Goal: Task Accomplishment & Management: Use online tool/utility

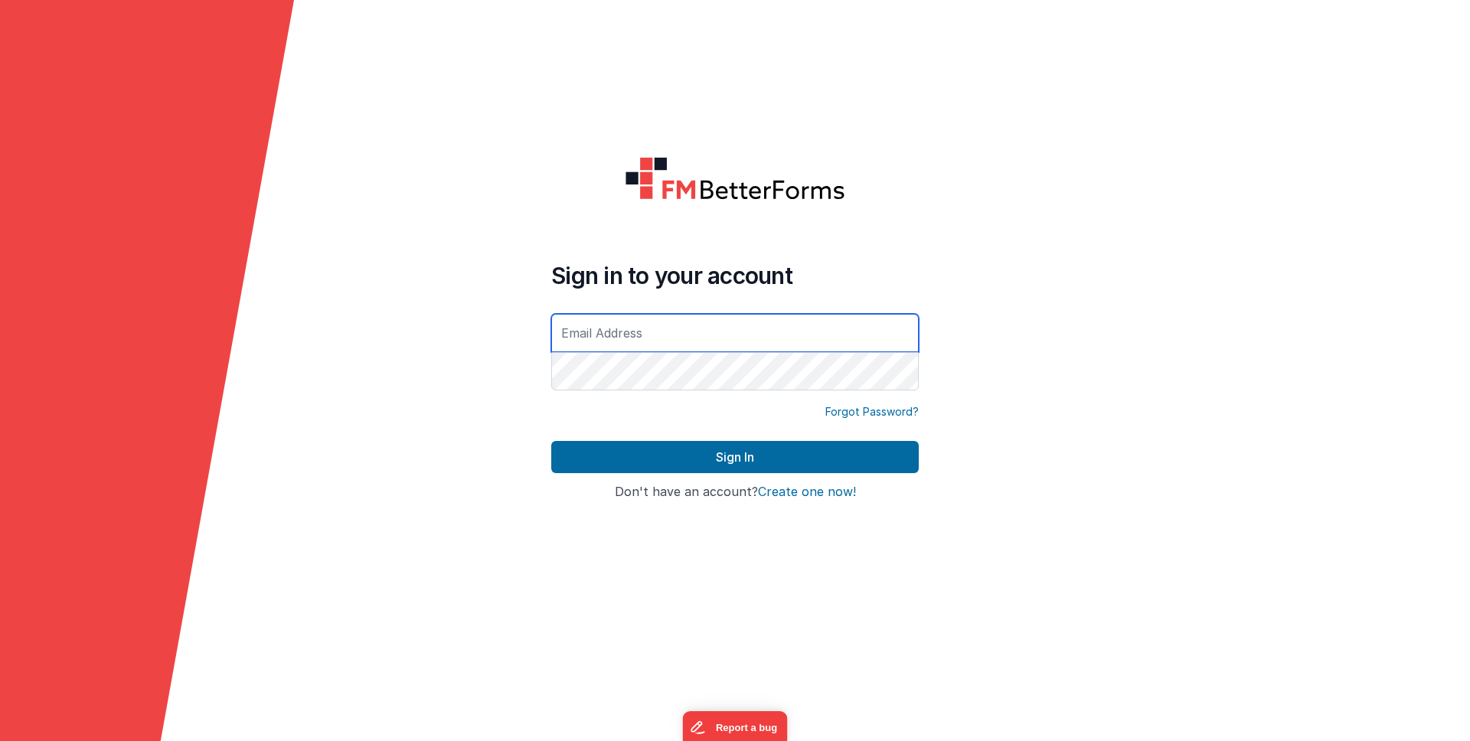
click at [714, 332] on input "text" at bounding box center [735, 333] width 368 height 38
type input "[PERSON_NAME][EMAIL_ADDRESS][DOMAIN_NAME]"
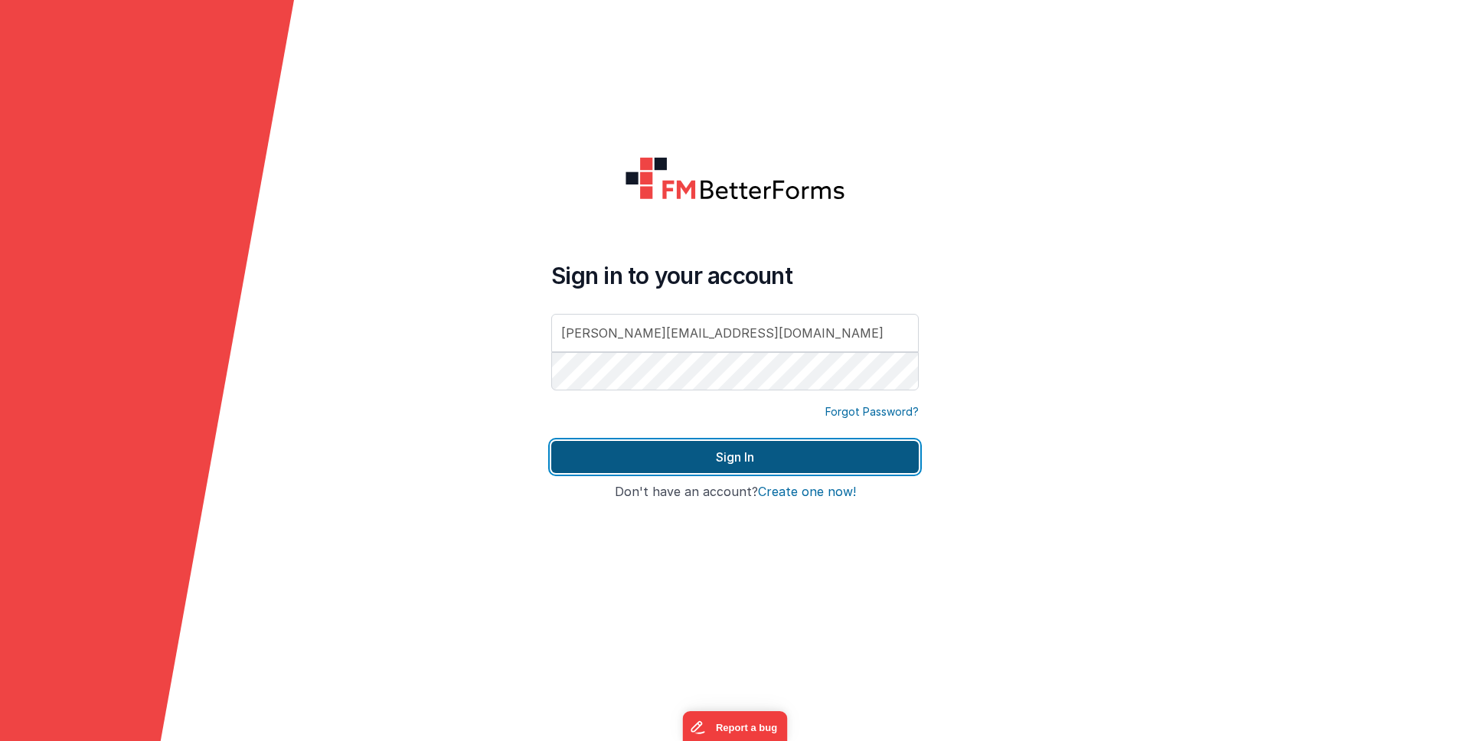
click at [707, 449] on button "Sign In" at bounding box center [735, 457] width 368 height 32
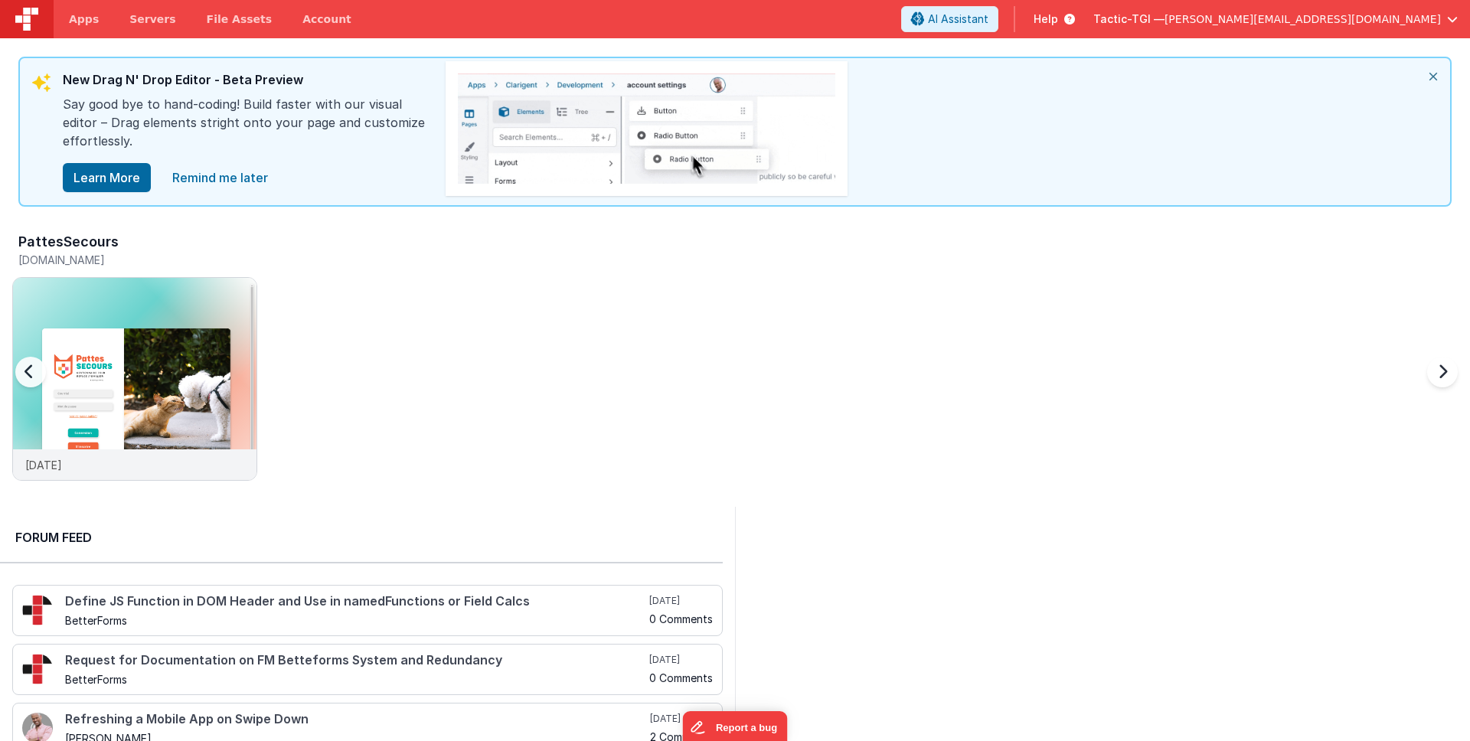
click at [755, 482] on div "PattesSecours [DOMAIN_NAME] [DATE]" at bounding box center [741, 361] width 1458 height 266
click at [147, 390] on img at bounding box center [134, 399] width 243 height 243
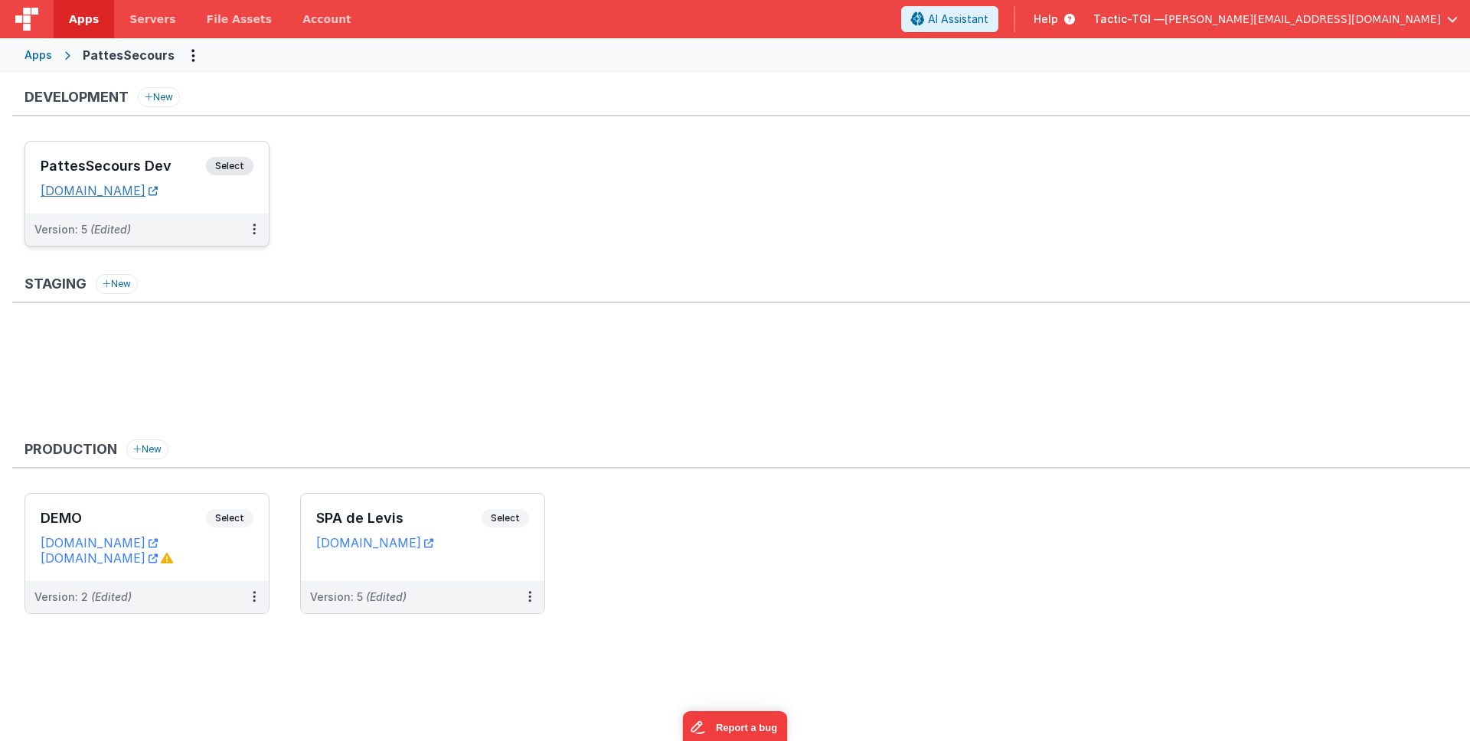
click at [158, 191] on link "[DOMAIN_NAME]" at bounding box center [99, 190] width 117 height 15
click at [333, 128] on div "Development New PattesSecours Dev Select URLs [DOMAIN_NAME] Version: 5 (Edited)" at bounding box center [741, 174] width 1458 height 175
click at [137, 233] on div "Version: 5 (Edited)" at bounding box center [136, 229] width 205 height 15
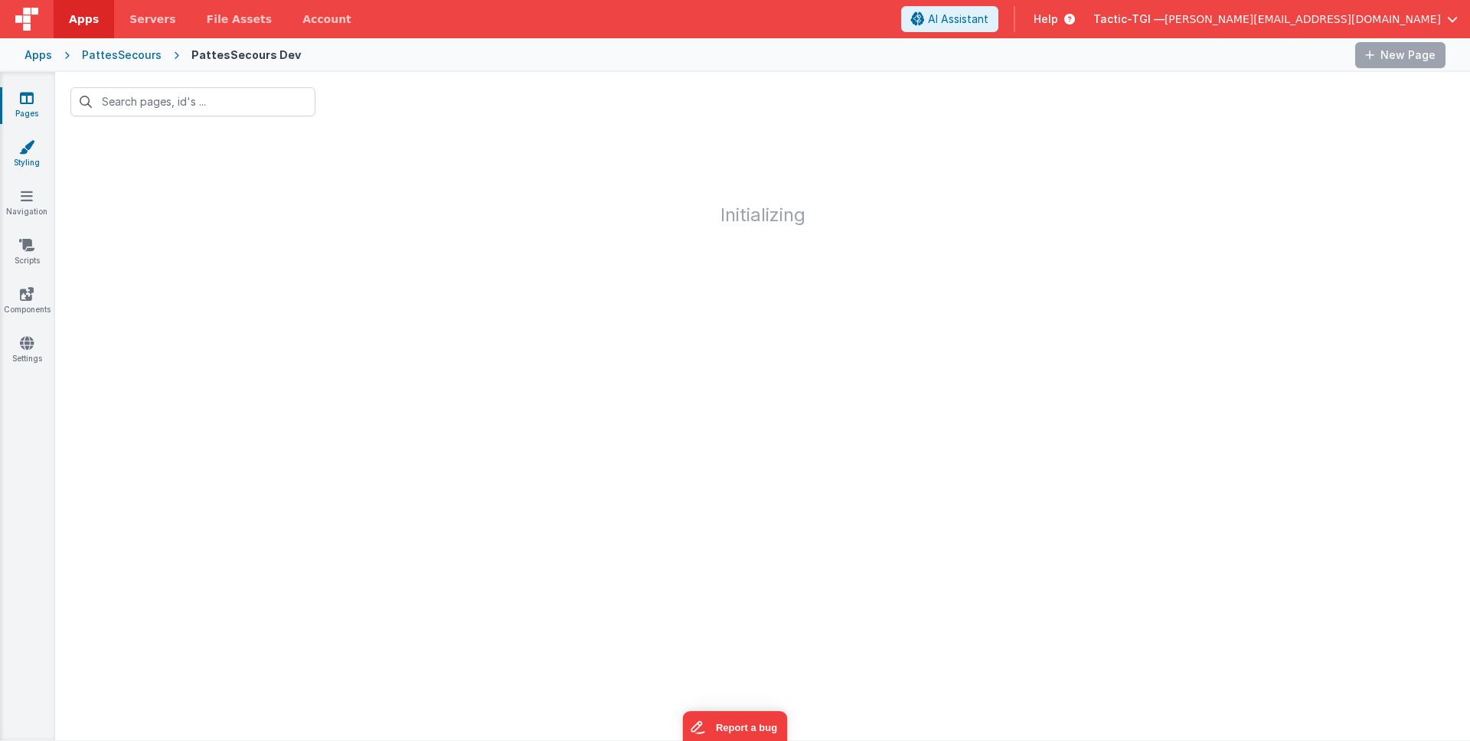
click at [32, 155] on link "Styling" at bounding box center [26, 154] width 55 height 31
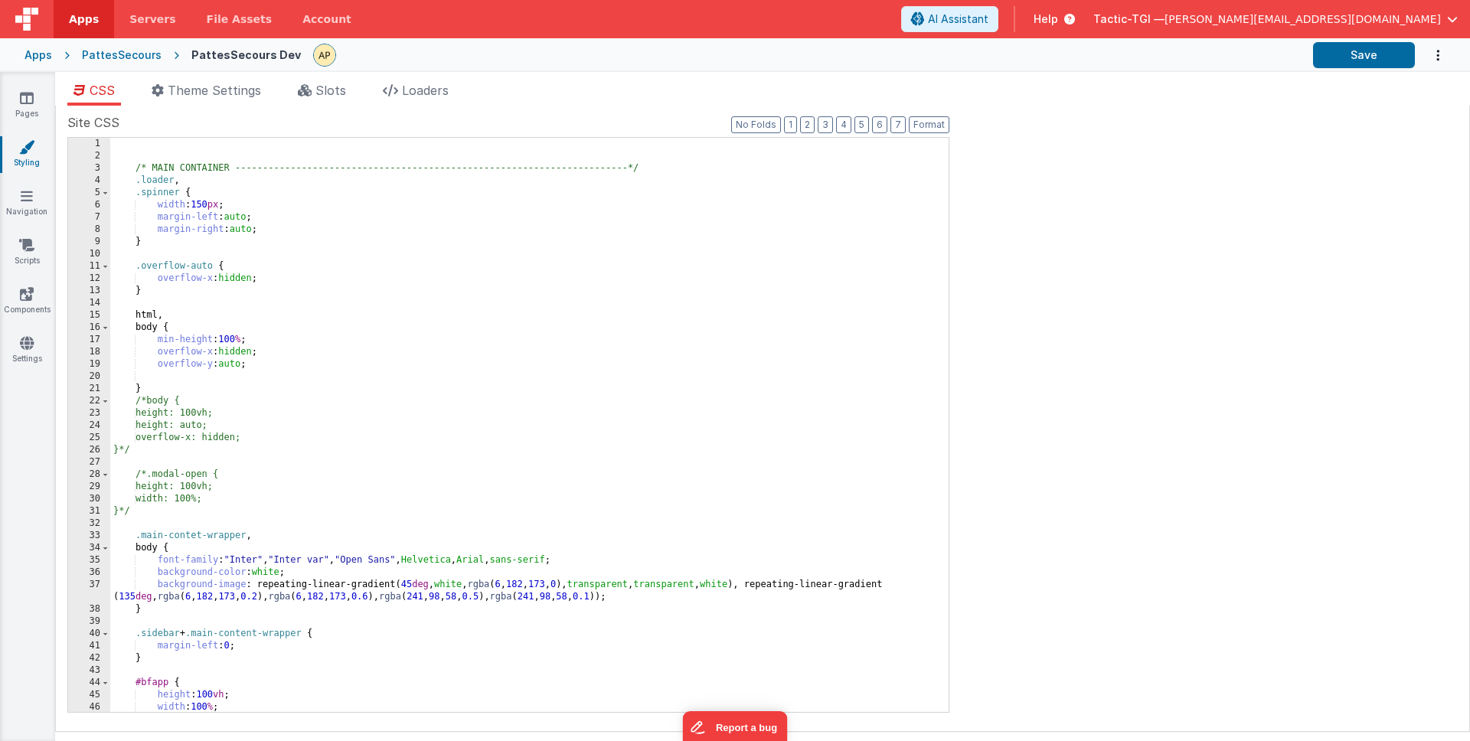
click at [315, 274] on div "/* MAIN CONTAINER -------------------------------------------------------------…" at bounding box center [523, 437] width 827 height 599
drag, startPoint x: 244, startPoint y: 368, endPoint x: 299, endPoint y: 384, distance: 56.9
click at [152, 364] on div "/* MAIN CONTAINER -------------------------------------------------------------…" at bounding box center [523, 437] width 827 height 599
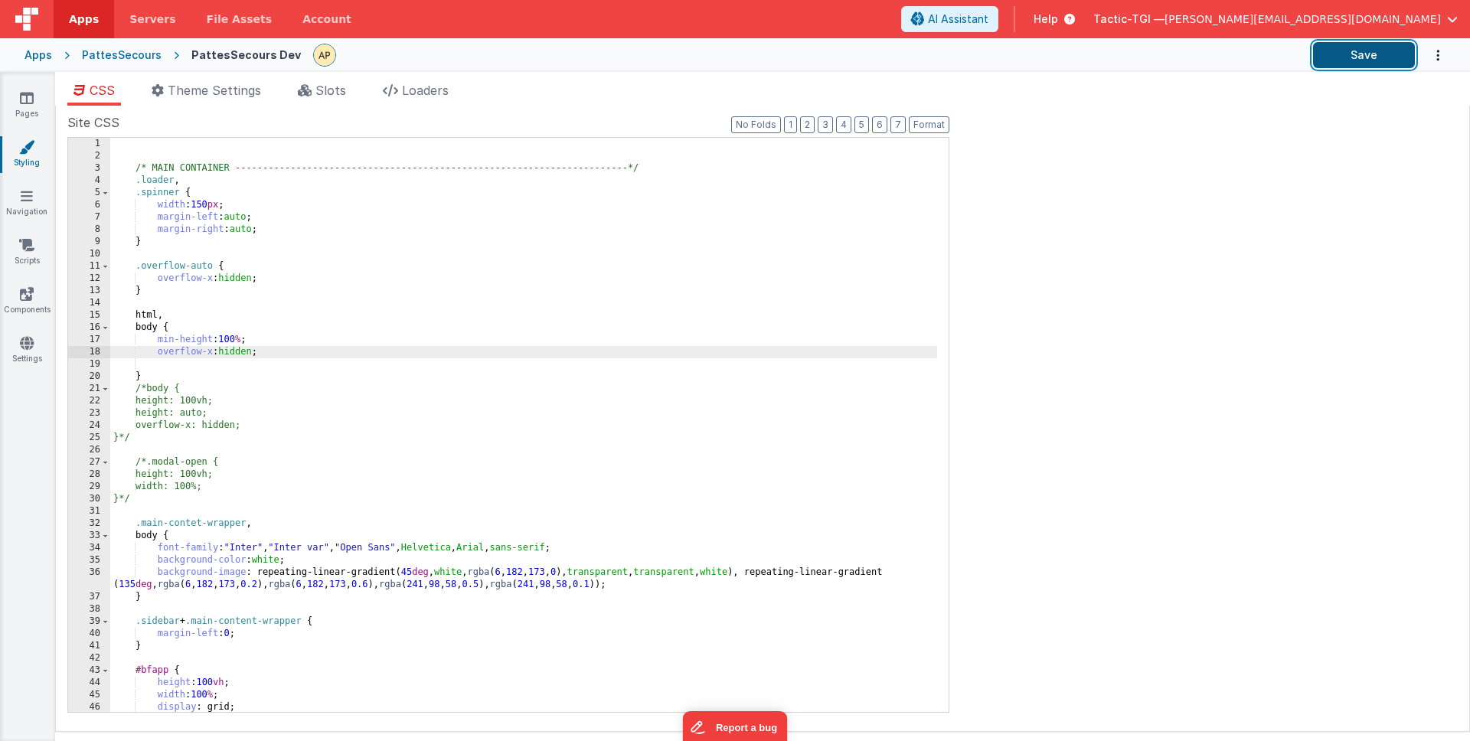
click at [1375, 52] on button "Save" at bounding box center [1364, 55] width 102 height 26
click at [348, 380] on div "/* MAIN CONTAINER -------------------------------------------------------------…" at bounding box center [523, 437] width 827 height 599
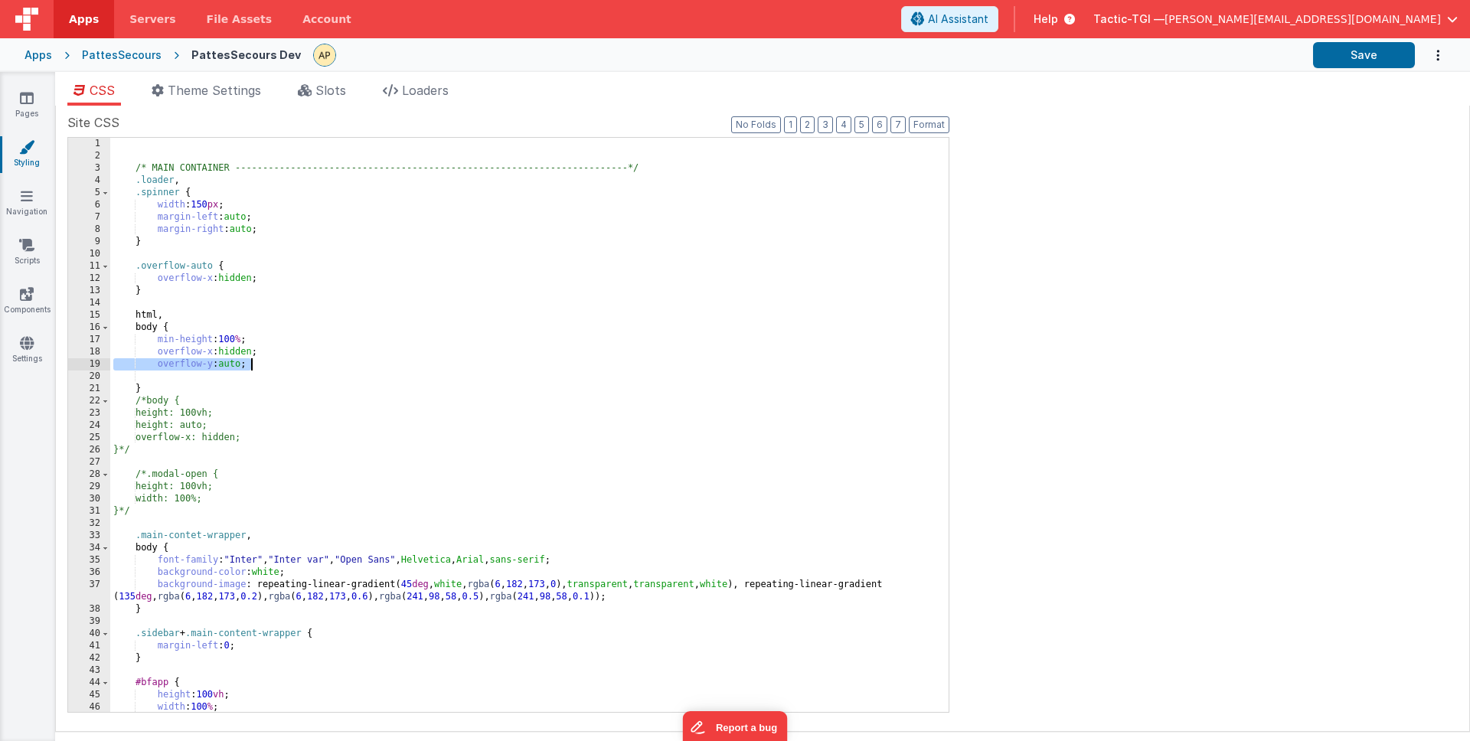
click at [348, 380] on div "/* MAIN CONTAINER -------------------------------------------------------------…" at bounding box center [523, 437] width 827 height 599
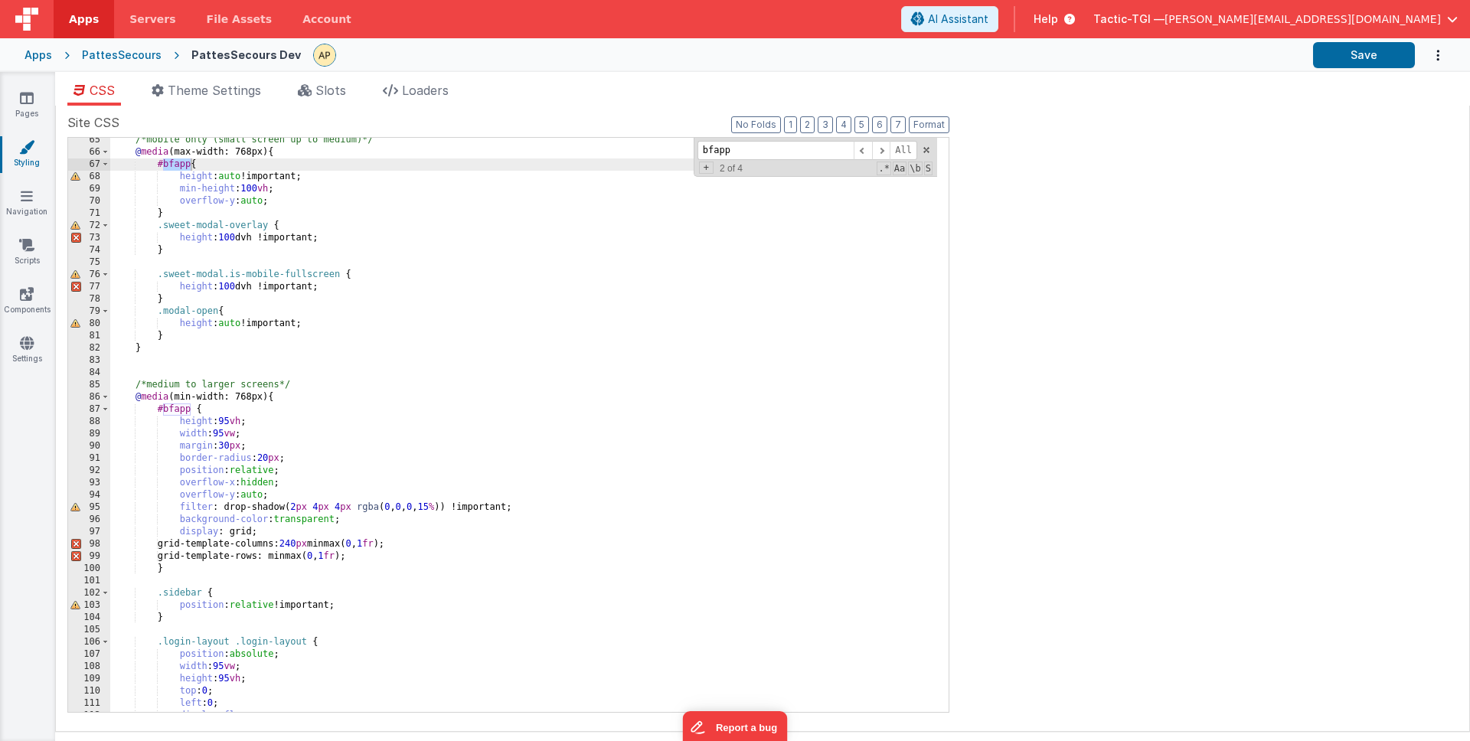
scroll to position [796, 0]
click at [509, 423] on div "/*mobile only (small screen up to medium)*/ @ media (max-width: 768px) { #bfapp…" at bounding box center [523, 425] width 827 height 599
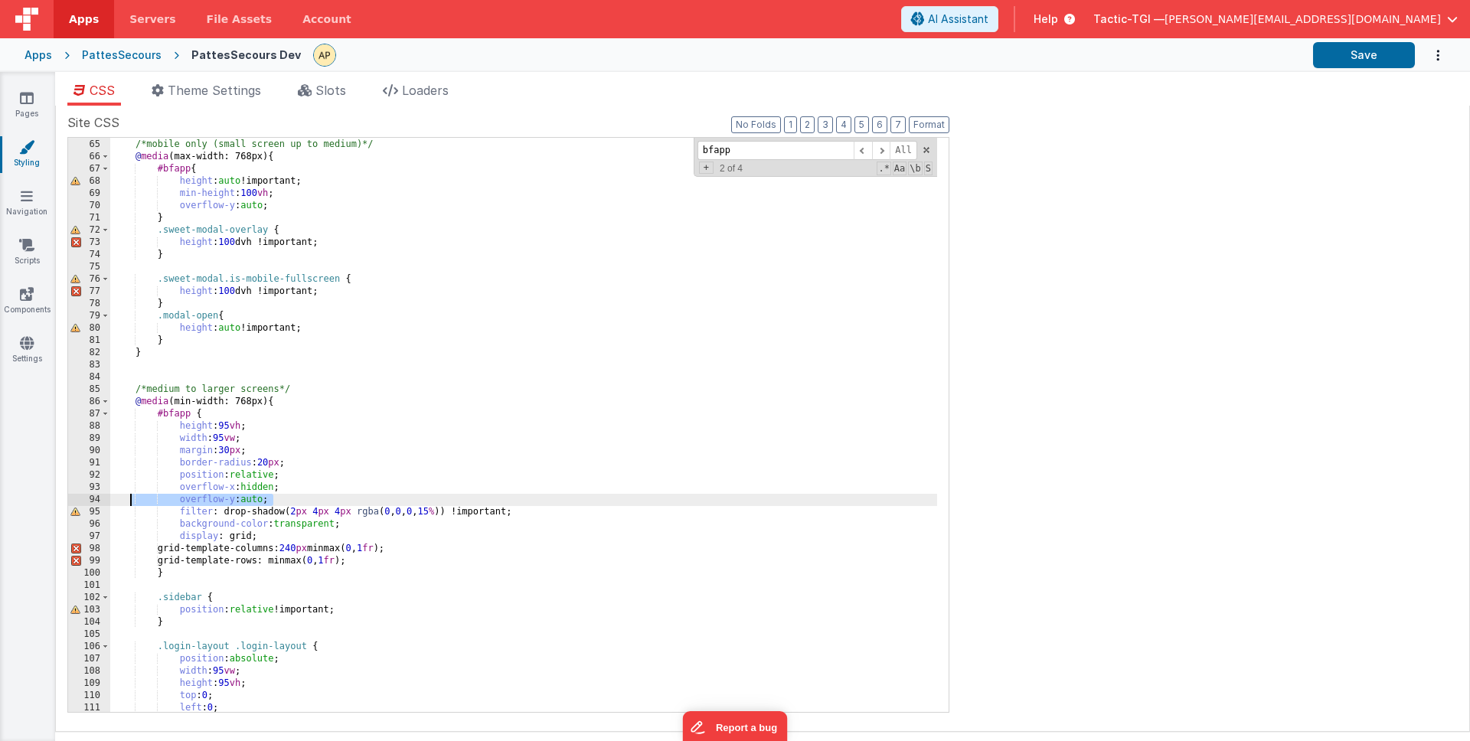
drag, startPoint x: 268, startPoint y: 496, endPoint x: 131, endPoint y: 495, distance: 137.1
click at [131, 495] on div "/*mobile only (small screen up to medium)*/ @ media (max-width: 768px) { #bfapp…" at bounding box center [523, 425] width 827 height 599
click at [1330, 54] on button "Save" at bounding box center [1364, 55] width 102 height 26
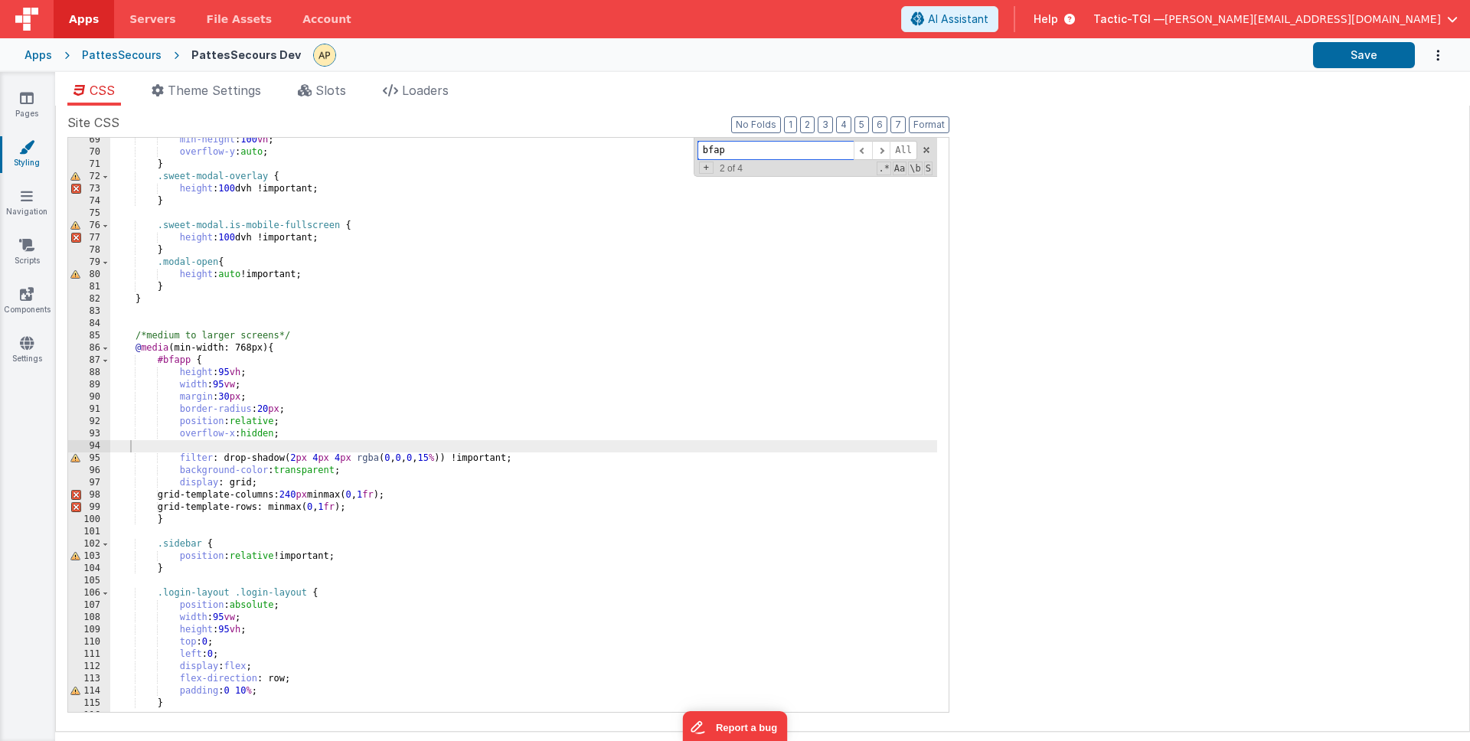
scroll to position [9268, 0]
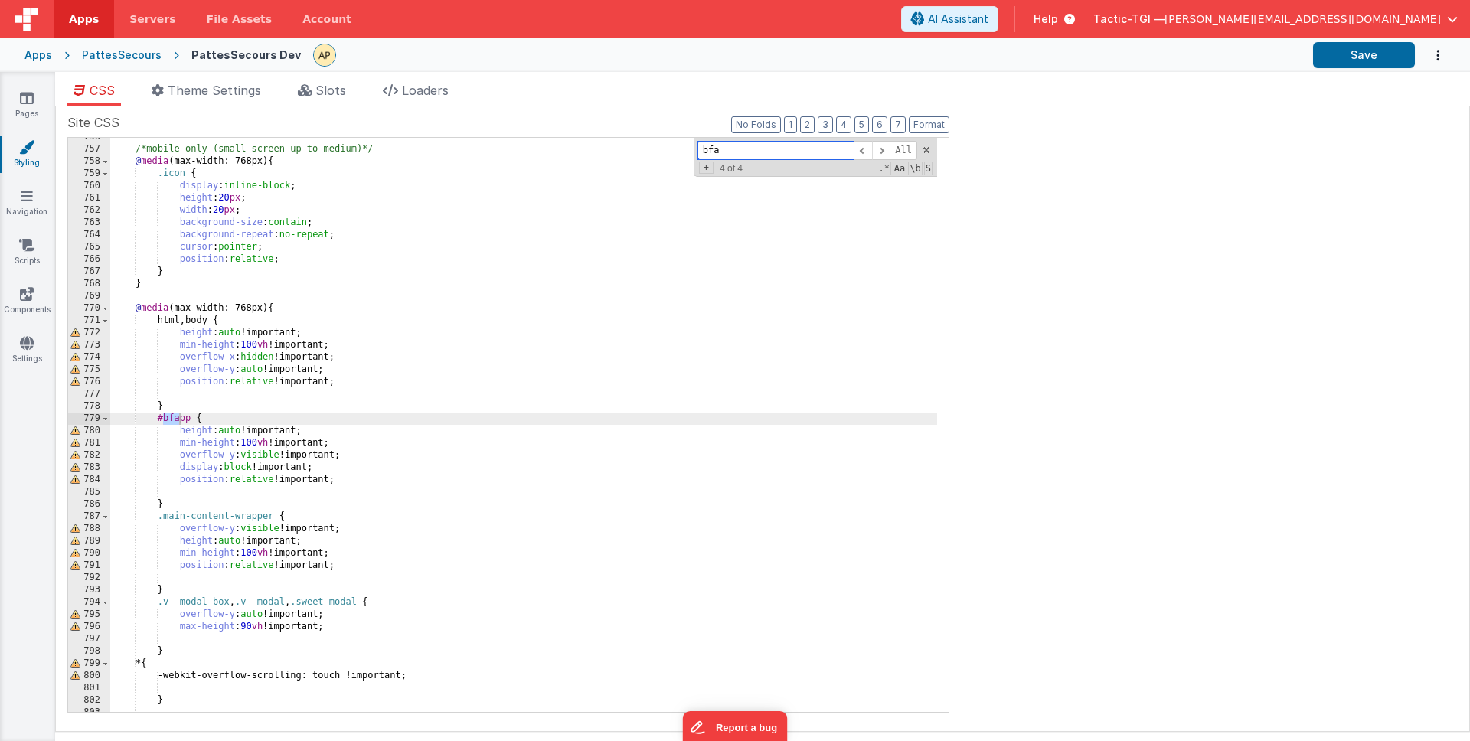
type input "bfa"
click at [604, 349] on div "/*mobile only (small screen up to medium)*/ @ media (max-width: 768px) { .icon …" at bounding box center [523, 430] width 827 height 599
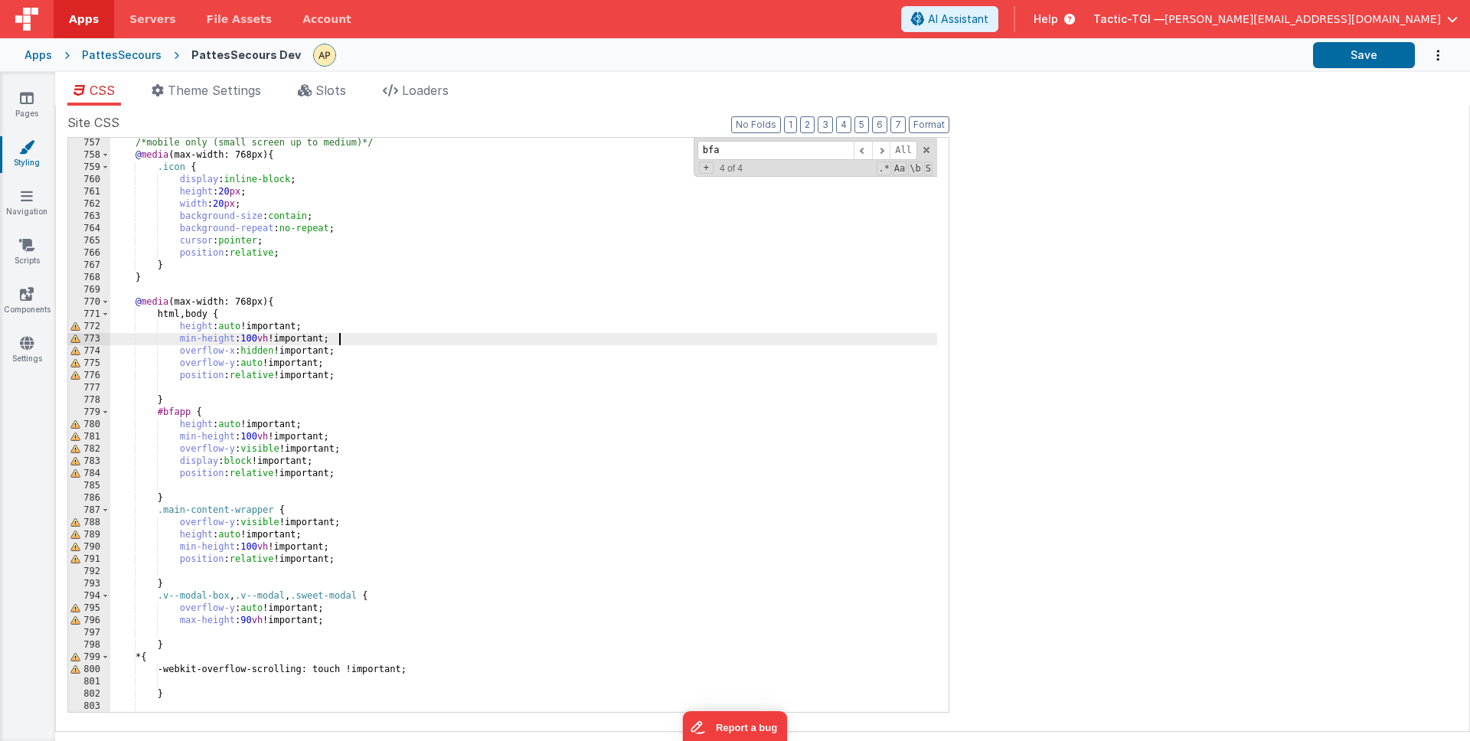
scroll to position [9275, 0]
click at [564, 309] on div "/*mobile only (small screen up to medium)*/ @ media (max-width: 768px) { .icon …" at bounding box center [523, 436] width 827 height 599
click at [468, 410] on div "/*mobile only (small screen up to medium)*/ @ media (max-width: 768px) { .icon …" at bounding box center [523, 436] width 827 height 599
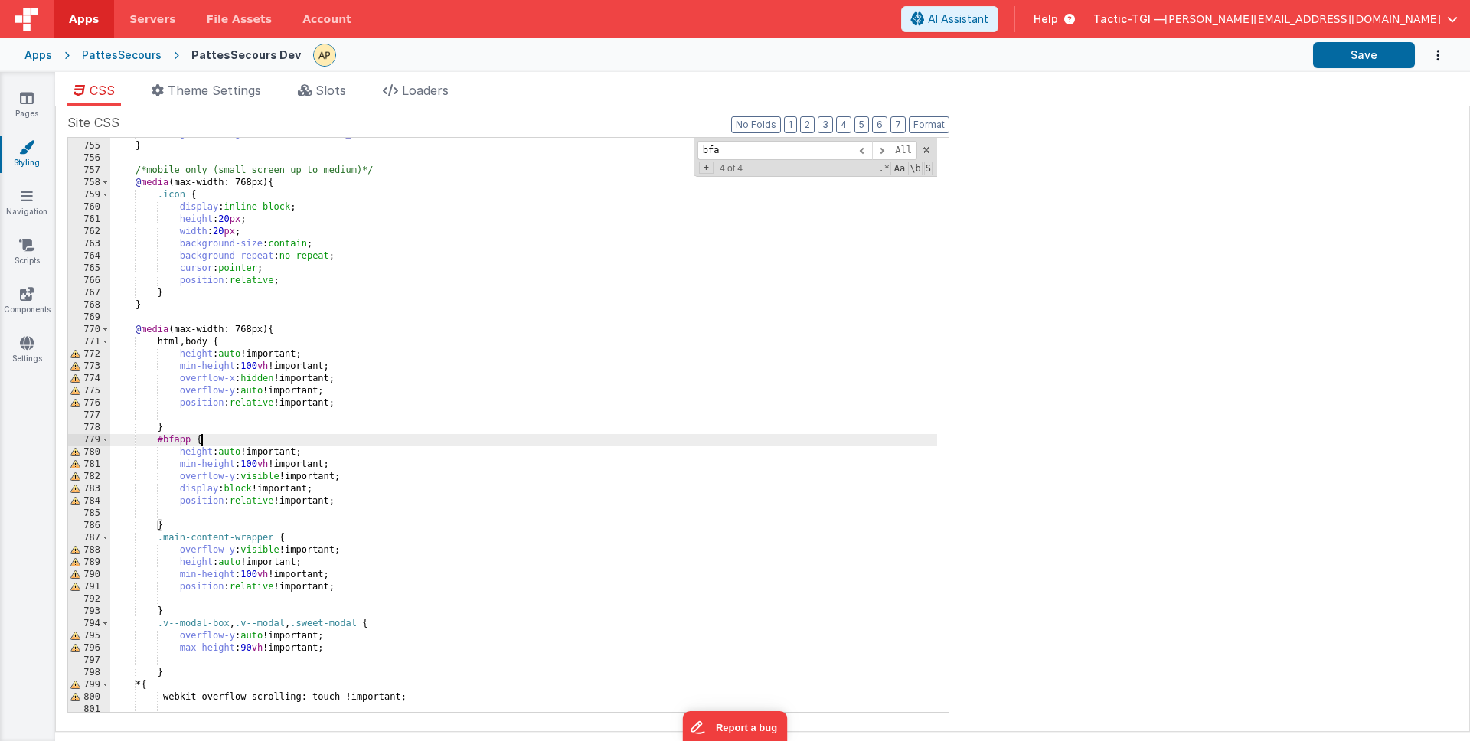
scroll to position [9245, 0]
click at [460, 440] on div "background-image : url( '[URL][DOMAIN_NAME]' ) ; } /*mobile only (small screen …" at bounding box center [523, 429] width 827 height 599
click at [465, 467] on div "background-image : url( '[URL][DOMAIN_NAME]' ) ; } /*mobile only (small screen …" at bounding box center [523, 429] width 827 height 599
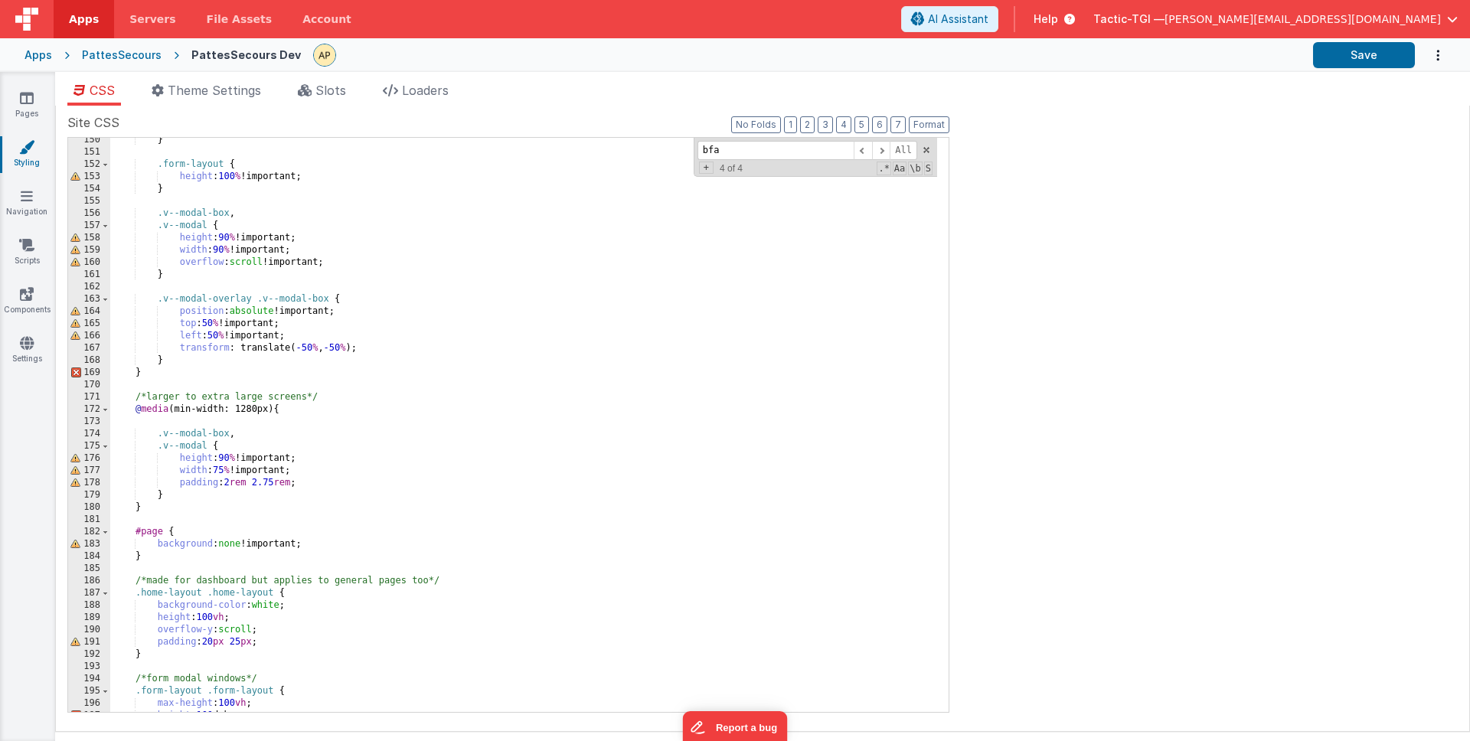
scroll to position [0, 0]
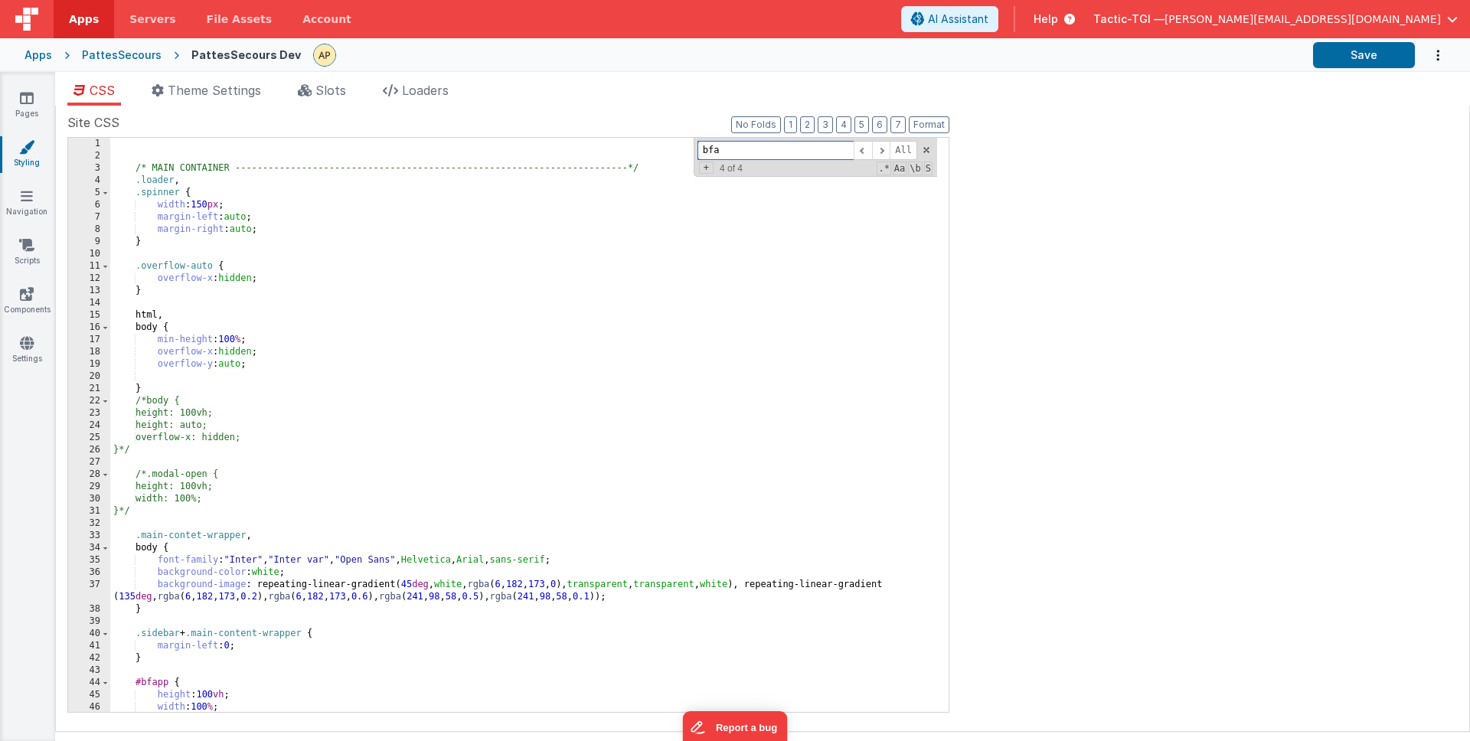
click at [815, 151] on input "bfa" at bounding box center [776, 150] width 156 height 19
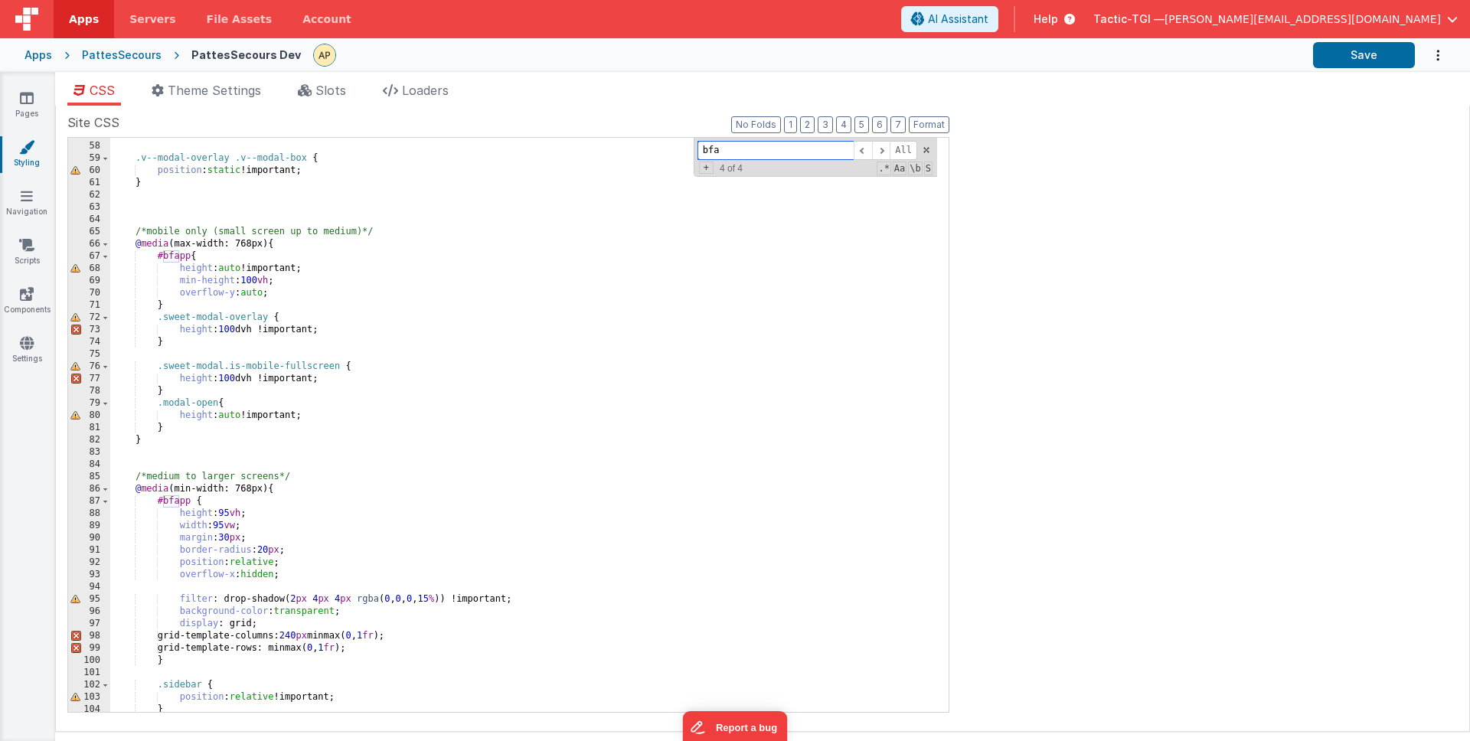
scroll to position [491, 0]
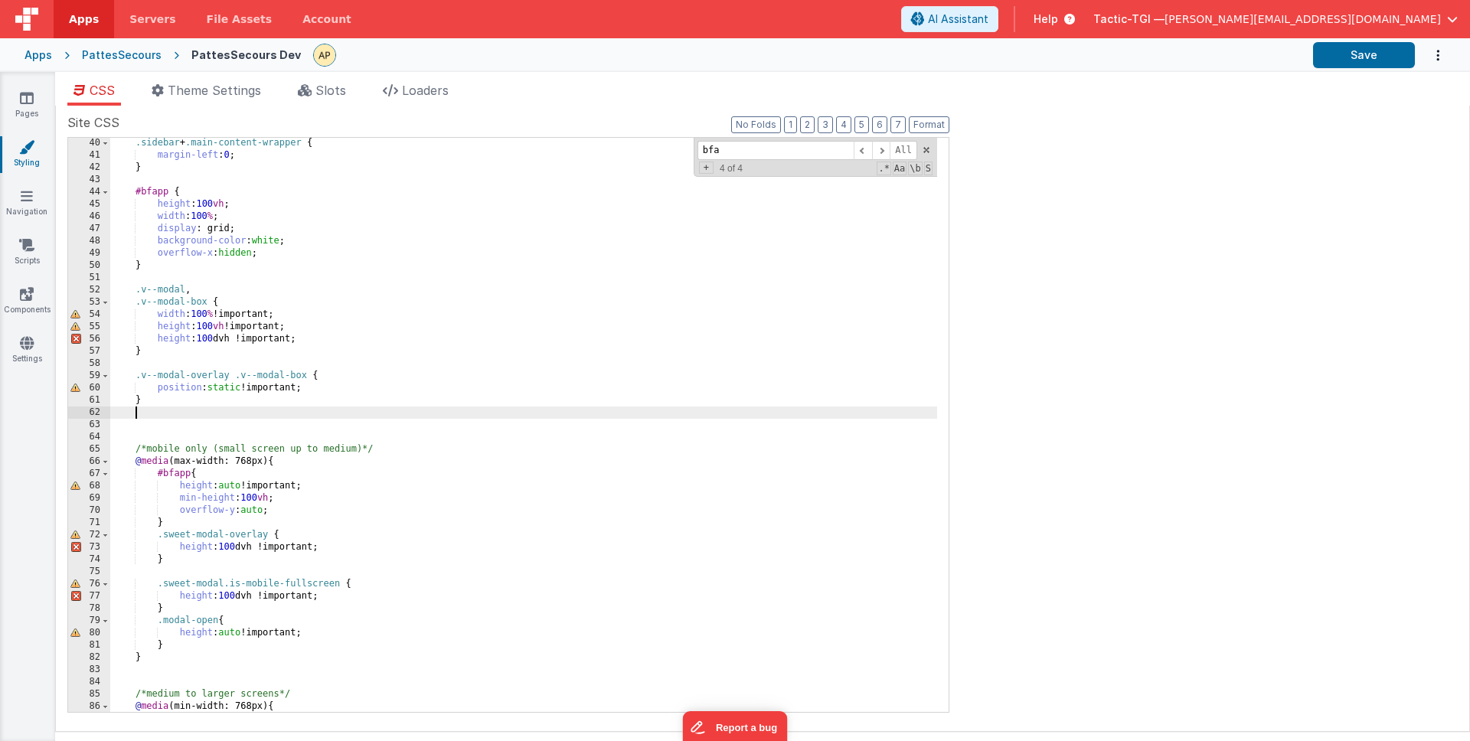
click at [391, 410] on div ".sidebar + .main-content-wrapper { margin-left : 0 ; } #bfapp { height : 100 vh…" at bounding box center [523, 436] width 827 height 599
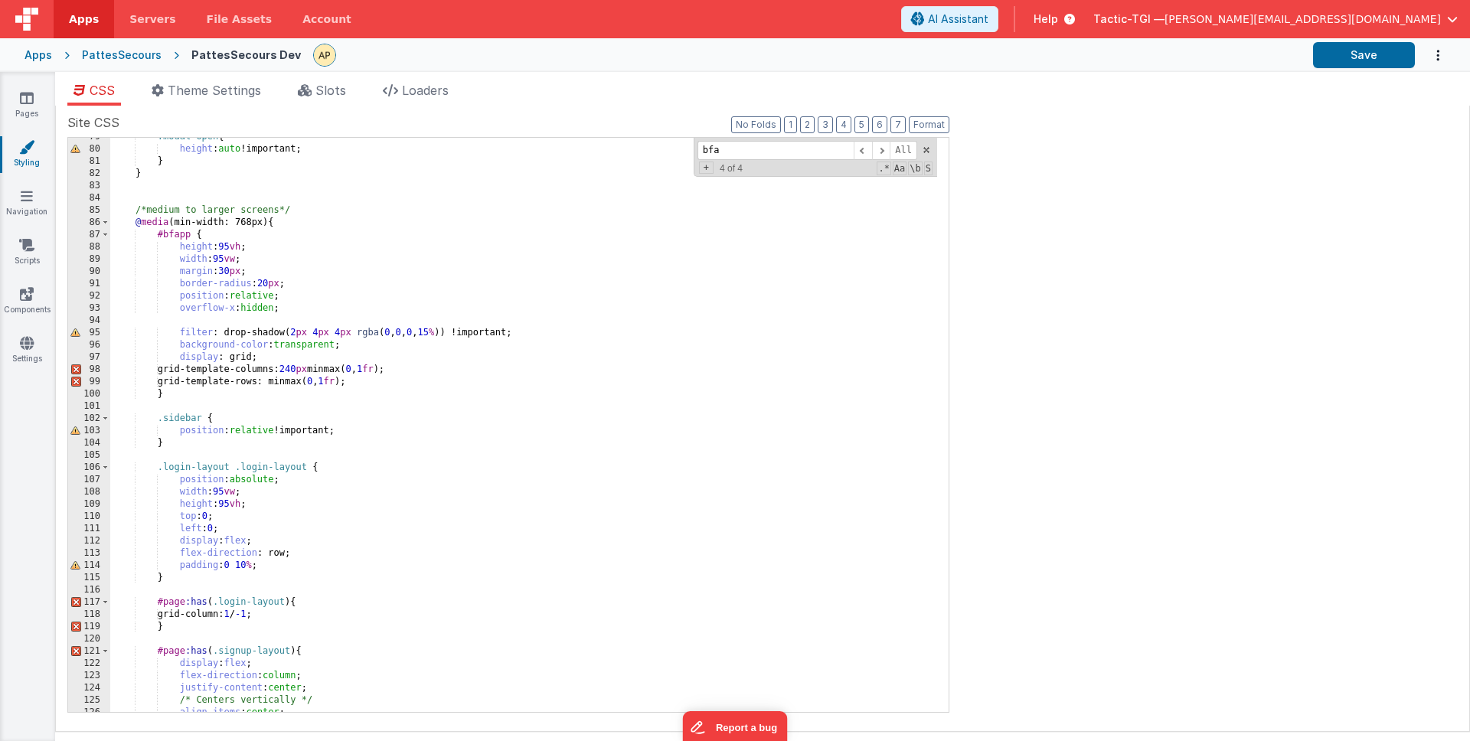
scroll to position [935, 0]
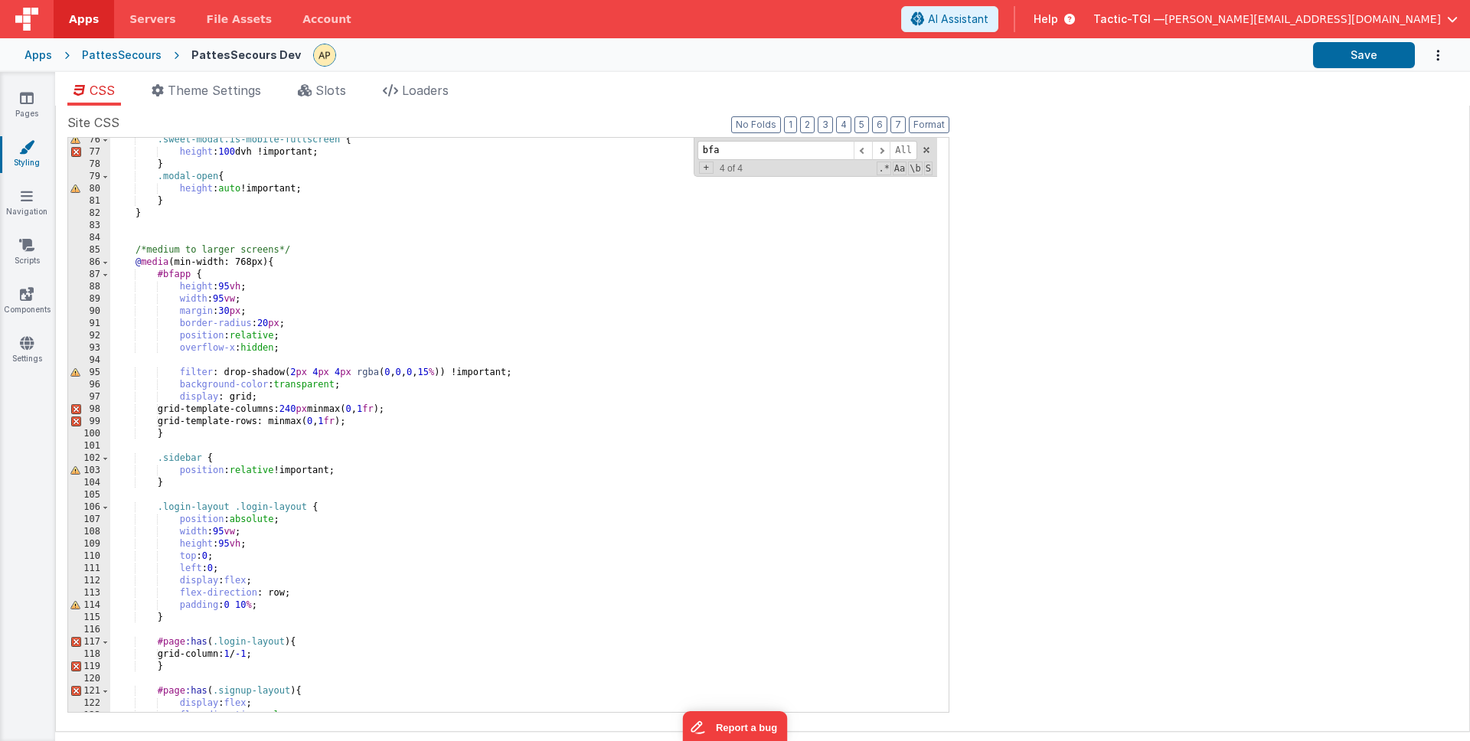
click at [203, 358] on div ".sweet-modal.is-mobile-fullscreen { height : 100 dvh !important; } .modal-open …" at bounding box center [523, 433] width 827 height 599
click at [231, 288] on div ".sweet-modal.is-mobile-fullscreen { height : 100 dvh !important; } .modal-open …" at bounding box center [523, 433] width 827 height 599
click at [1383, 68] on div "Apps PattesSecours PattesSecours Dev Save" at bounding box center [735, 55] width 1470 height 34
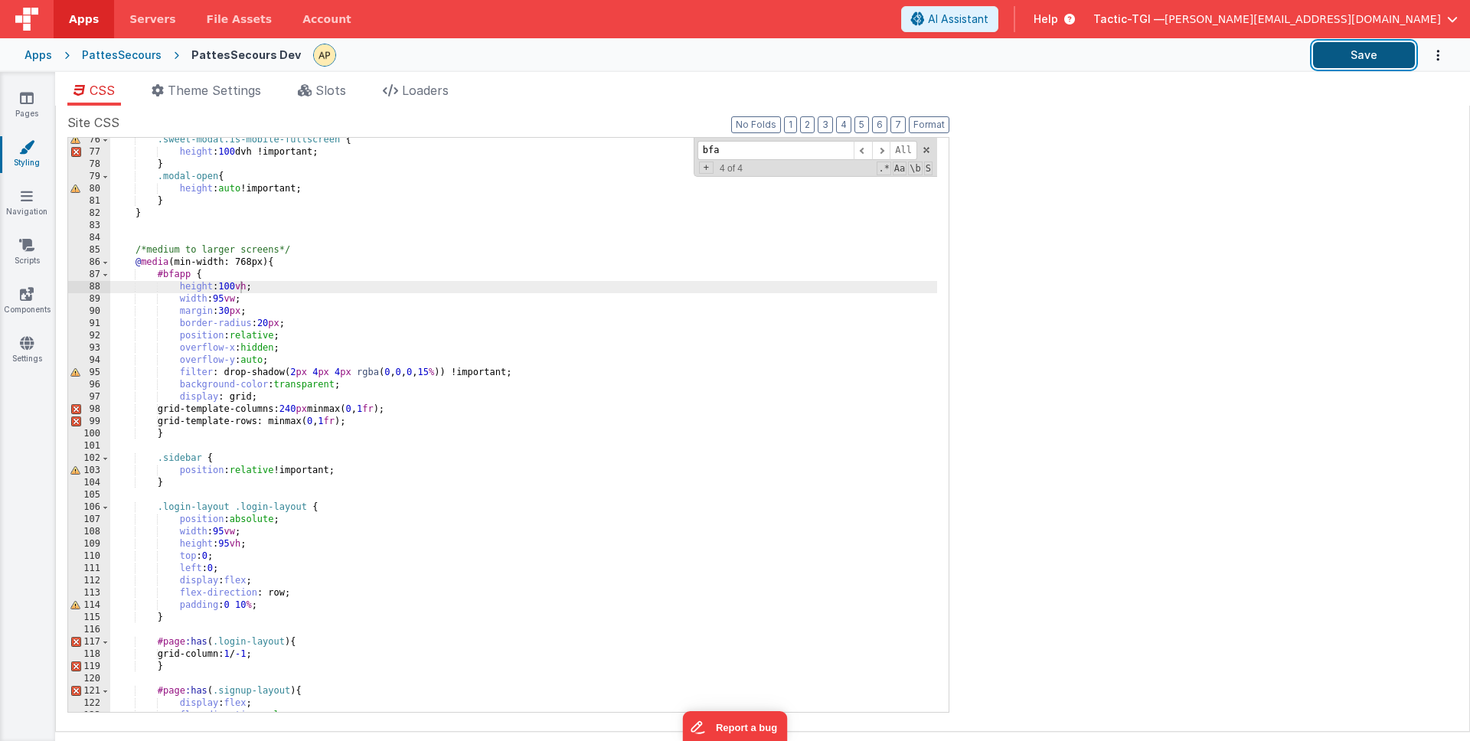
click at [1369, 57] on button "Save" at bounding box center [1364, 55] width 102 height 26
